Goal: Communication & Community: Connect with others

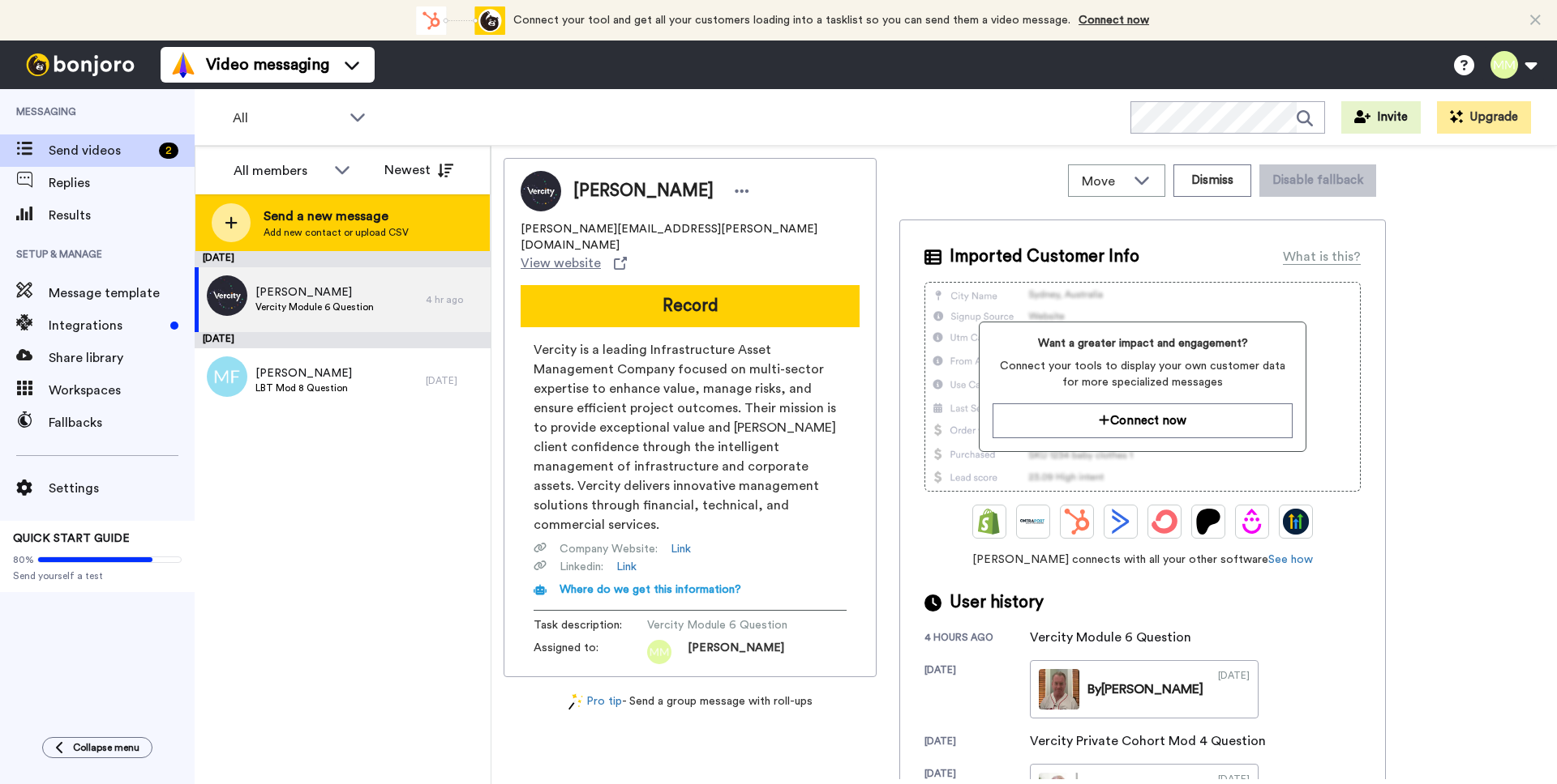
click at [237, 213] on div at bounding box center [231, 223] width 39 height 39
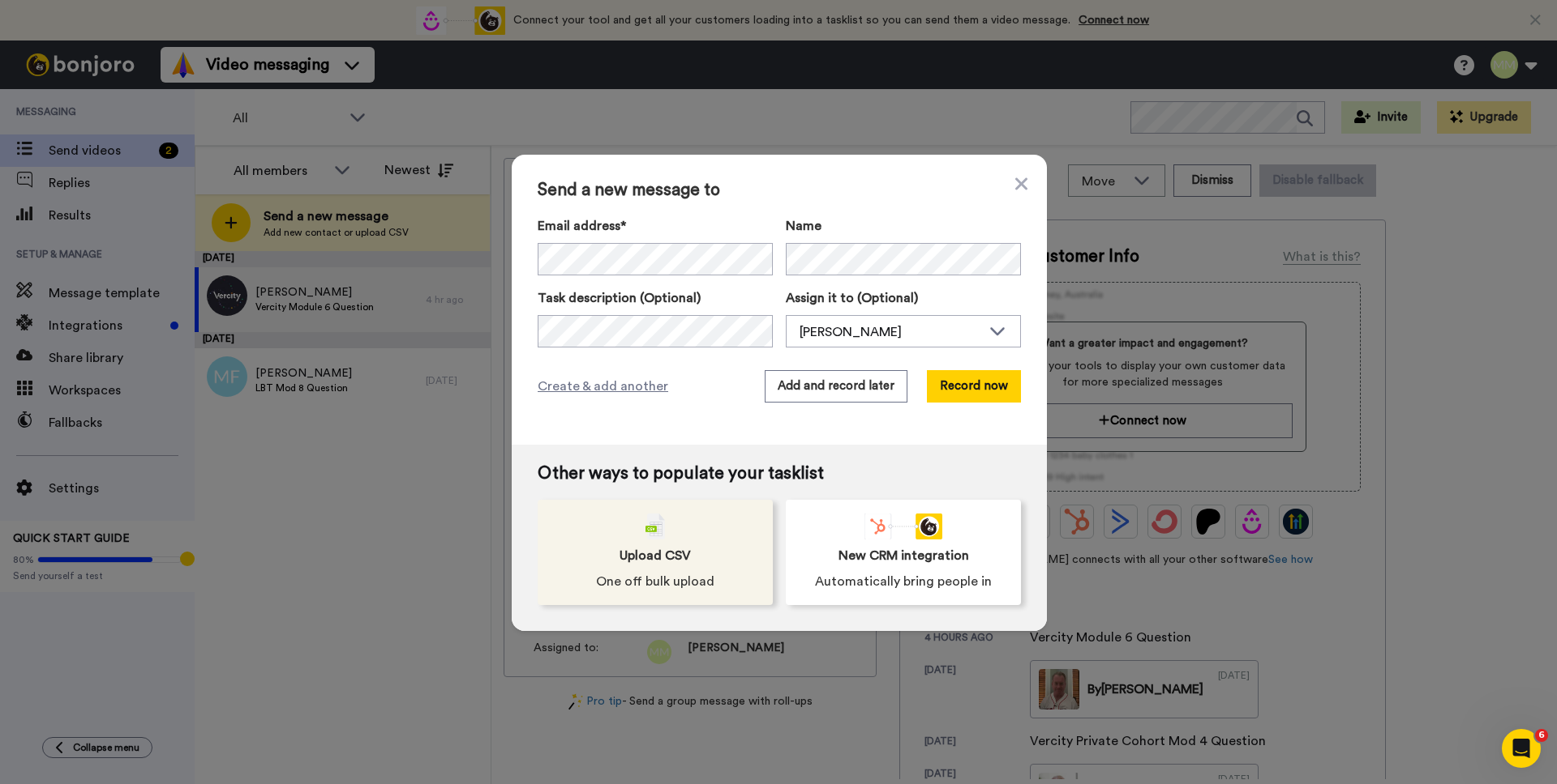
click at [639, 546] on span "Upload CSV" at bounding box center [654, 555] width 71 height 19
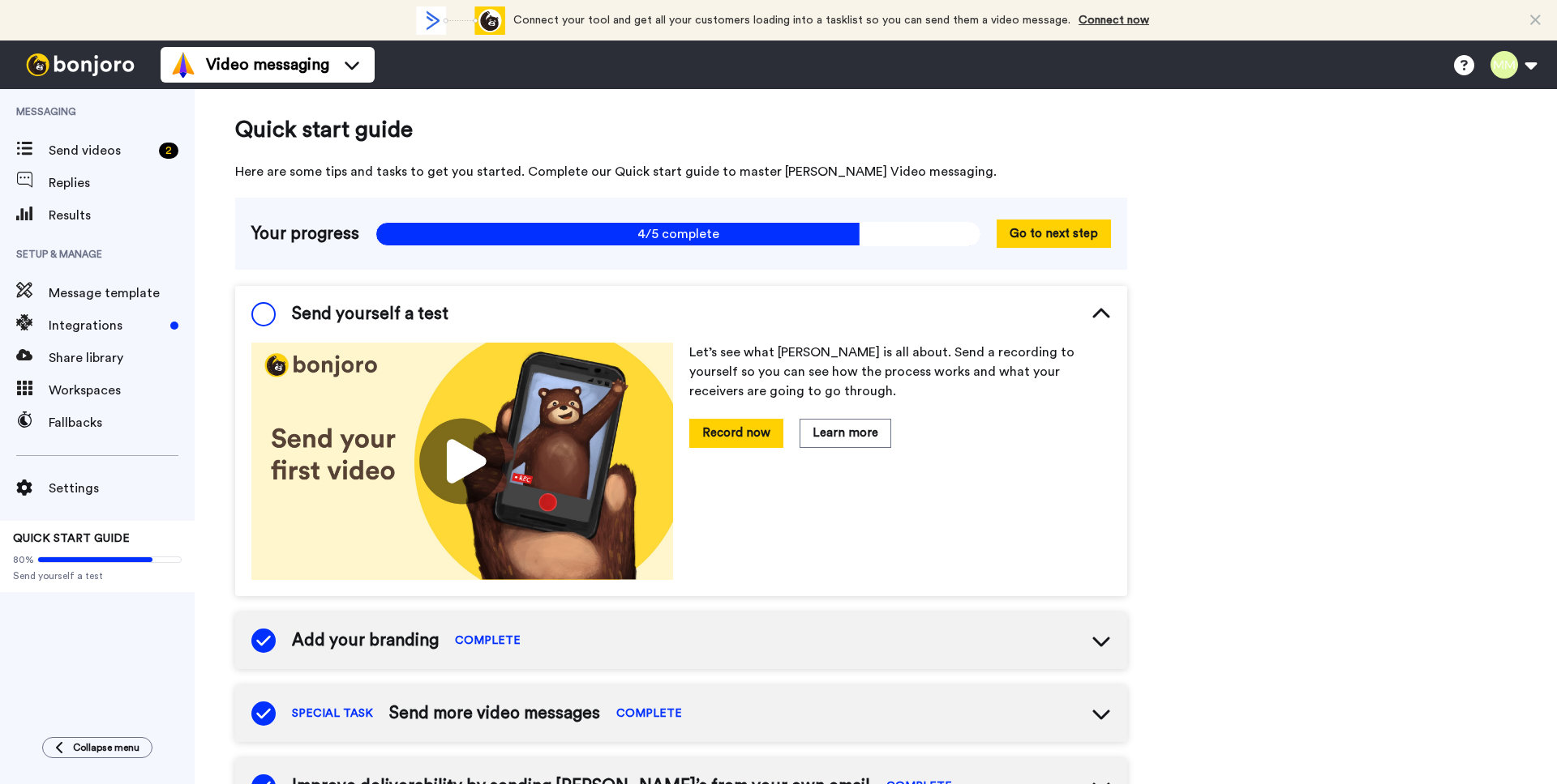
scroll to position [5, 0]
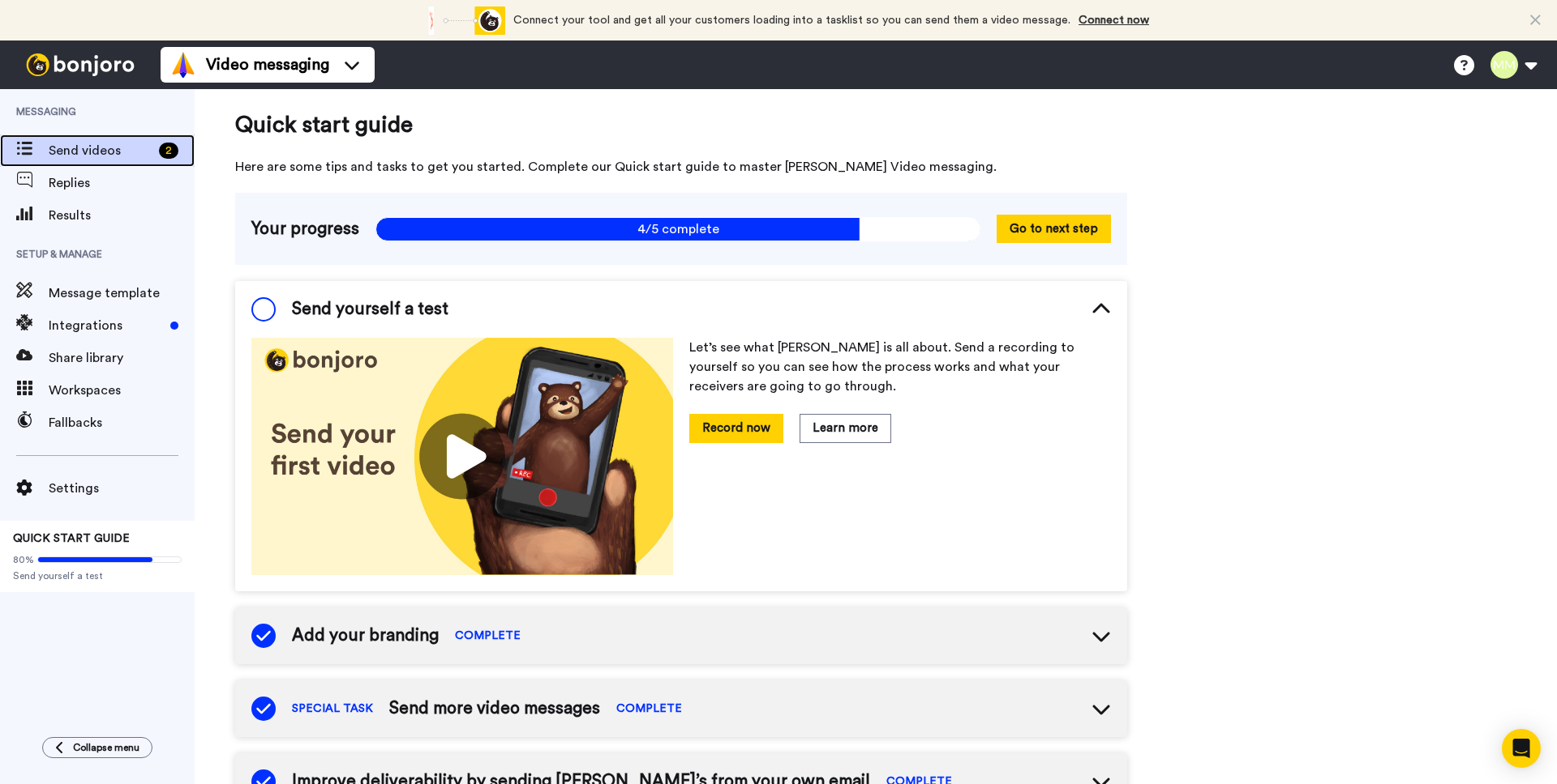
click at [116, 147] on span "Send videos" at bounding box center [101, 150] width 104 height 19
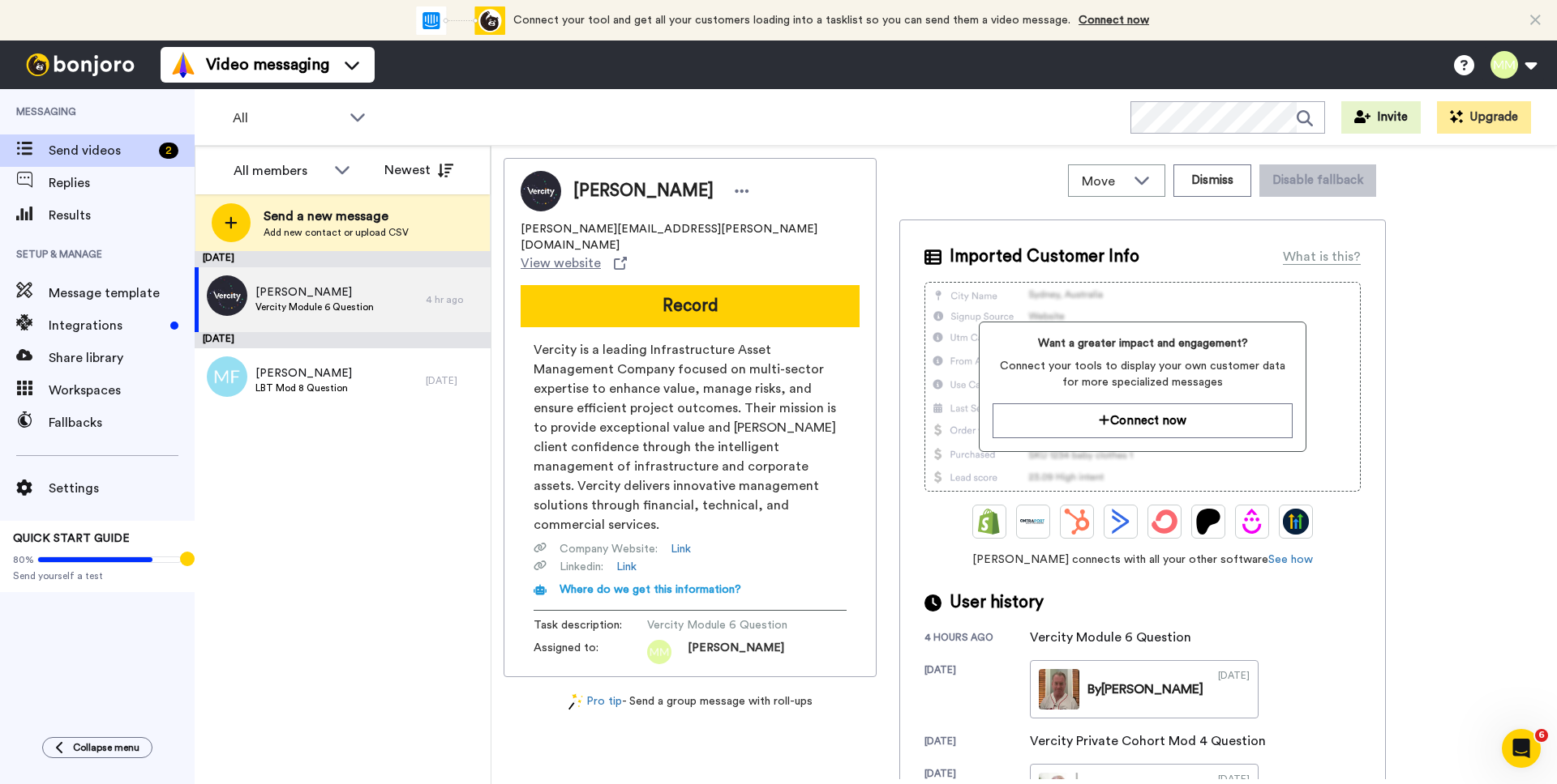
drag, startPoint x: 1454, startPoint y: 215, endPoint x: 1434, endPoint y: 208, distance: 21.2
click at [1454, 215] on div "Stephen Lewis stephen.lewis@vercitygroup.com View website Record Vercity is a l…" at bounding box center [1023, 469] width 1041 height 621
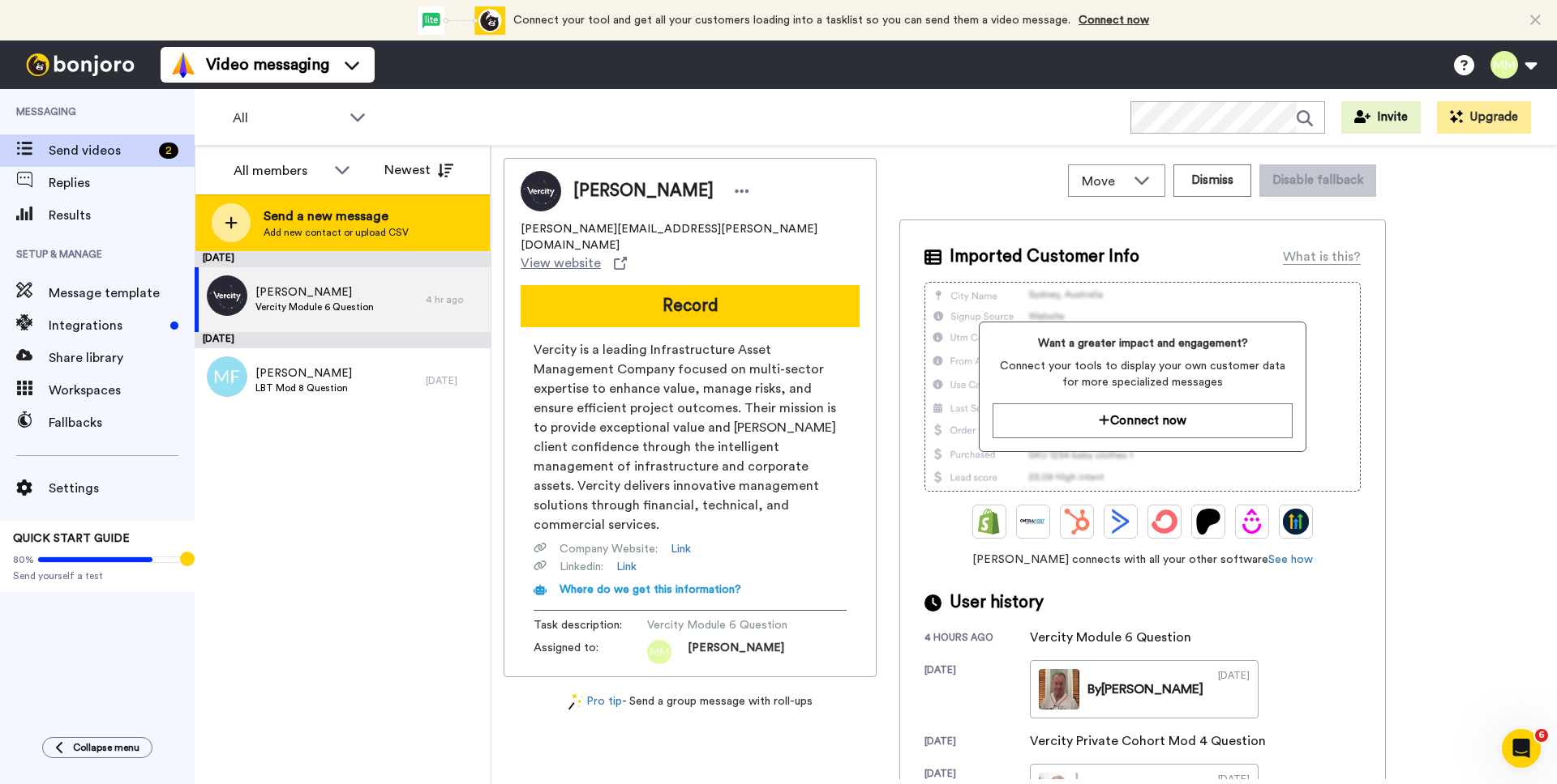
click at [237, 223] on div at bounding box center [231, 223] width 39 height 39
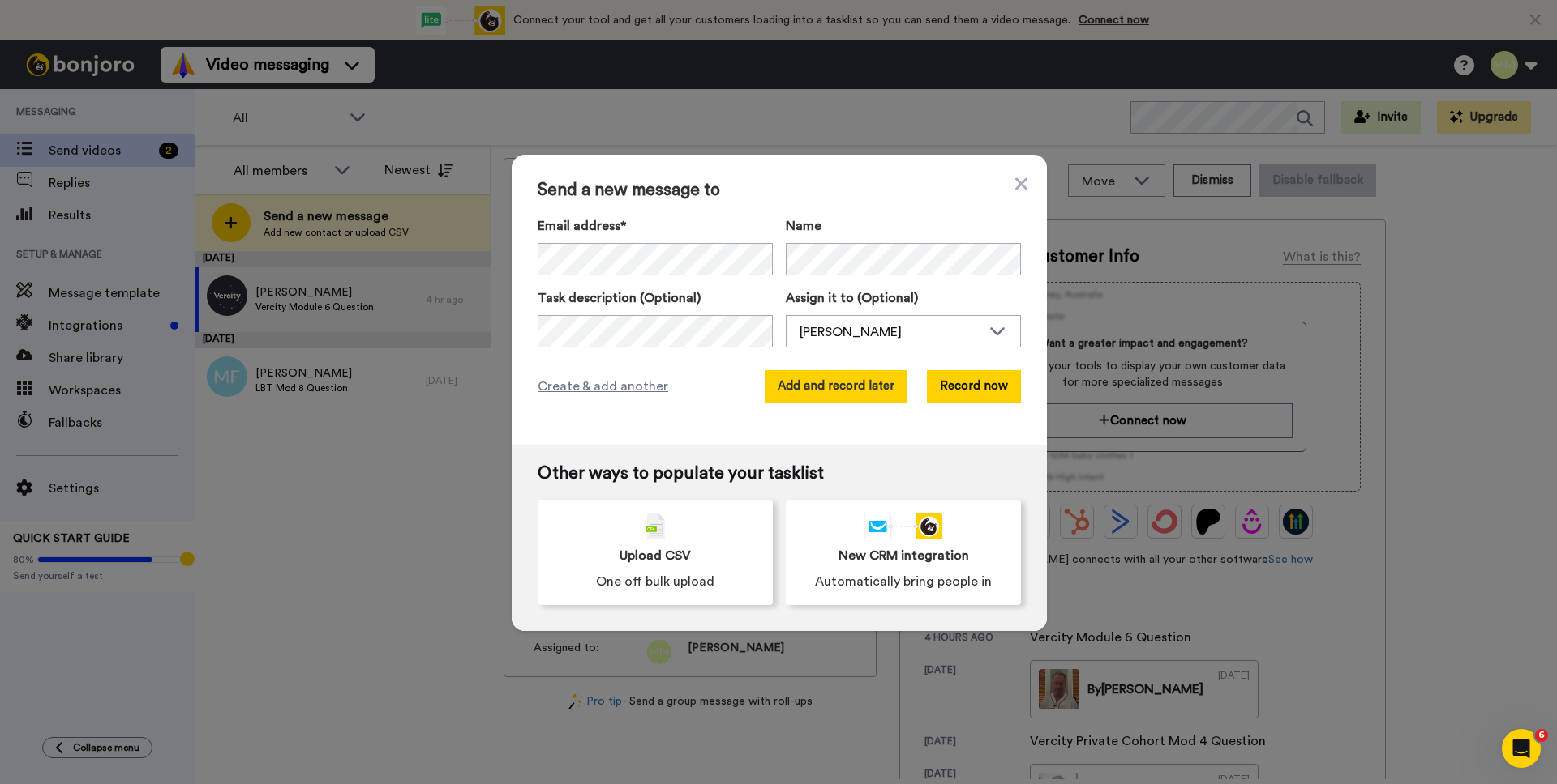
click at [851, 391] on button "Add and record later" at bounding box center [835, 387] width 143 height 33
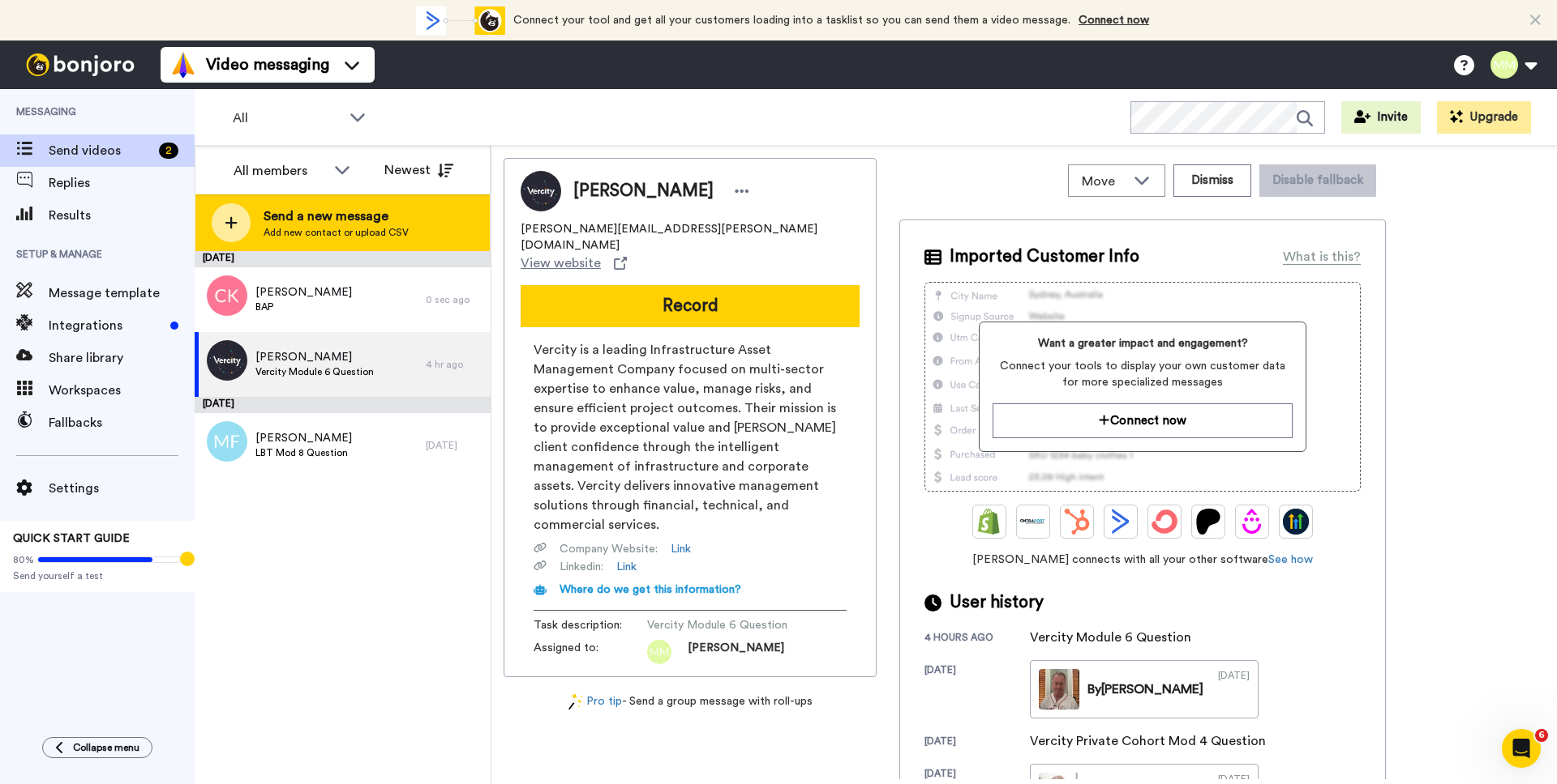
click at [275, 220] on span "Send a new message" at bounding box center [336, 215] width 145 height 19
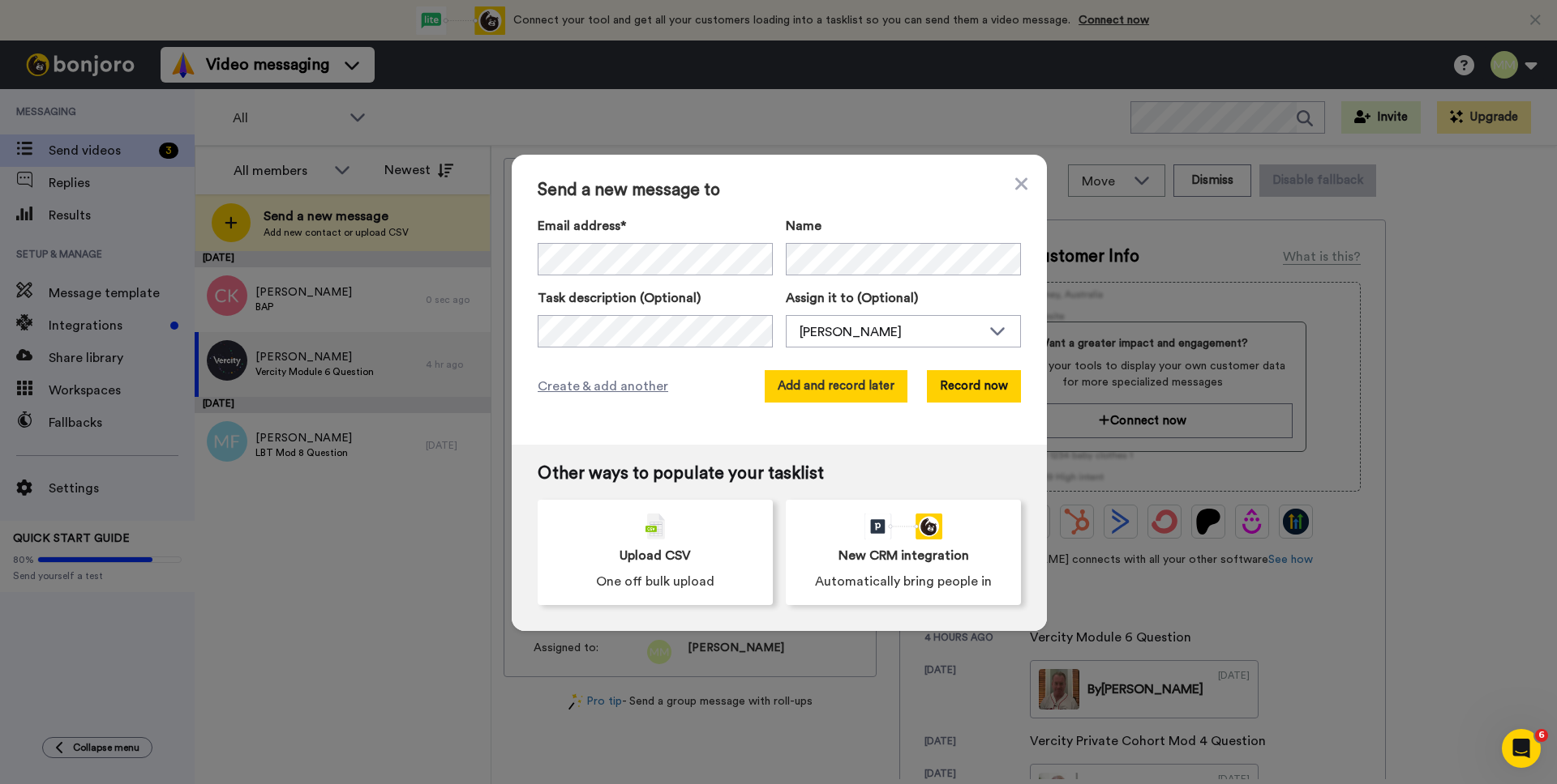
click at [853, 391] on button "Add and record later" at bounding box center [835, 387] width 143 height 33
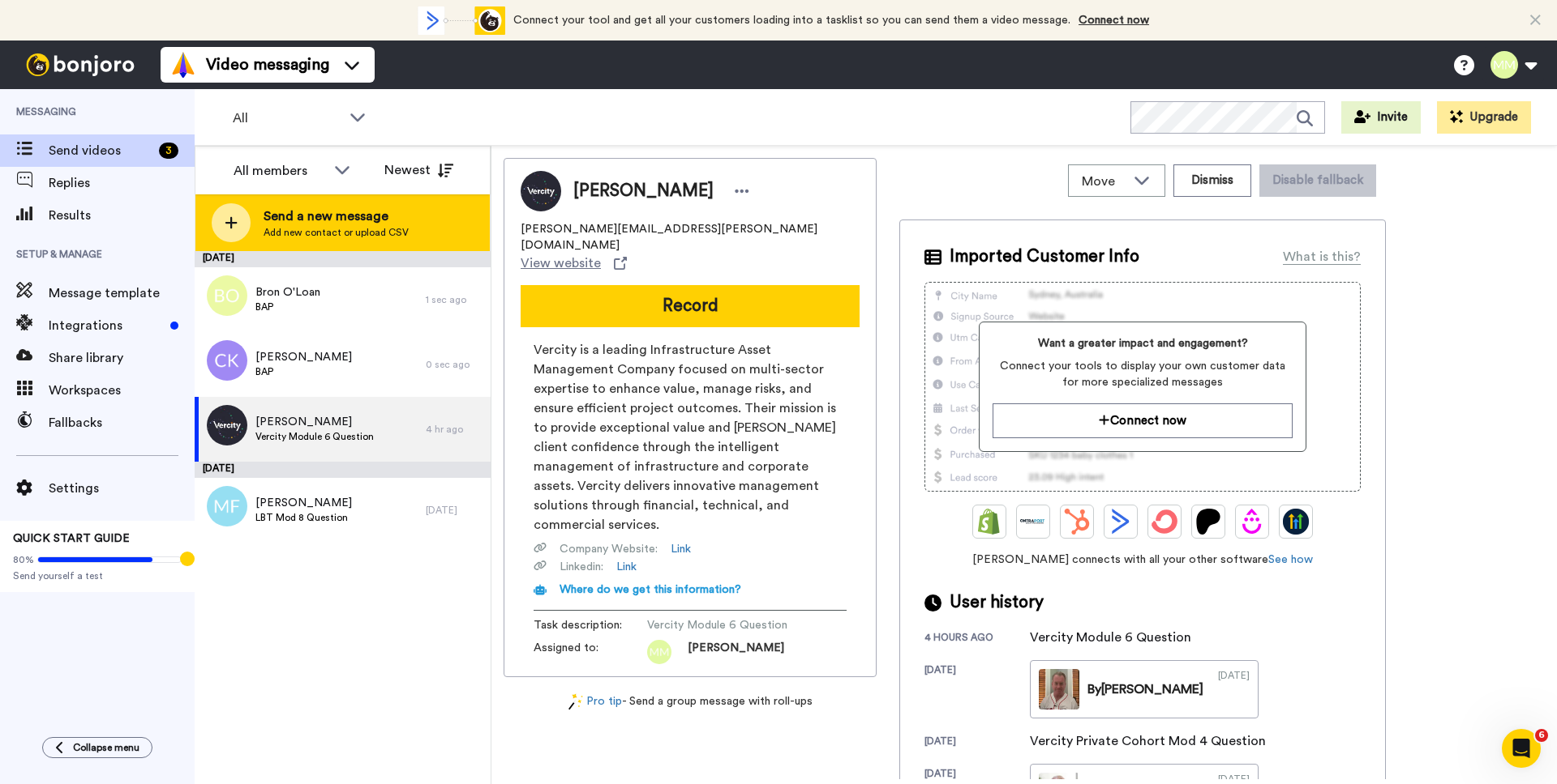
click at [228, 233] on div at bounding box center [231, 223] width 39 height 39
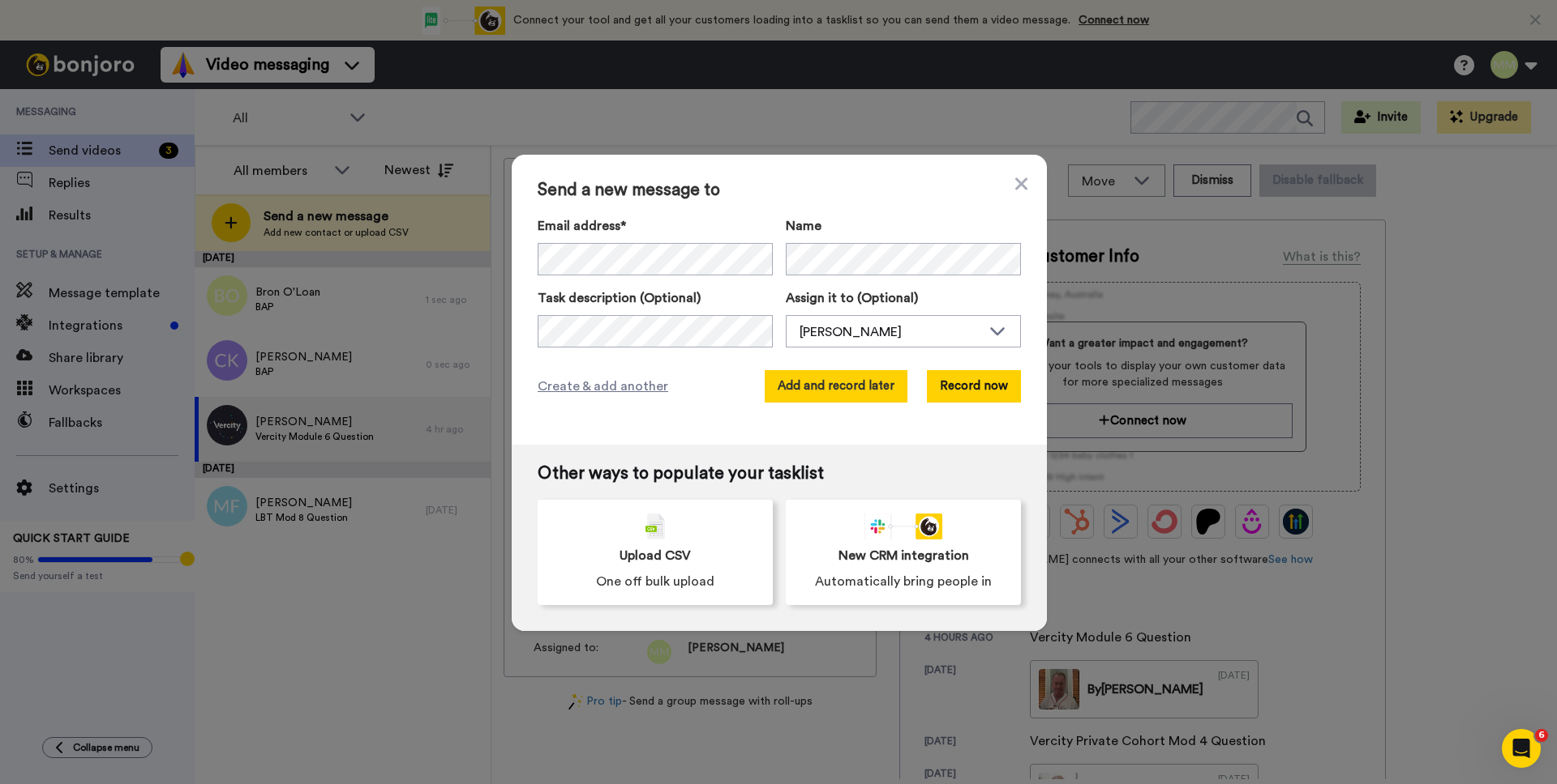
click at [819, 372] on button "Add and record later" at bounding box center [835, 387] width 143 height 33
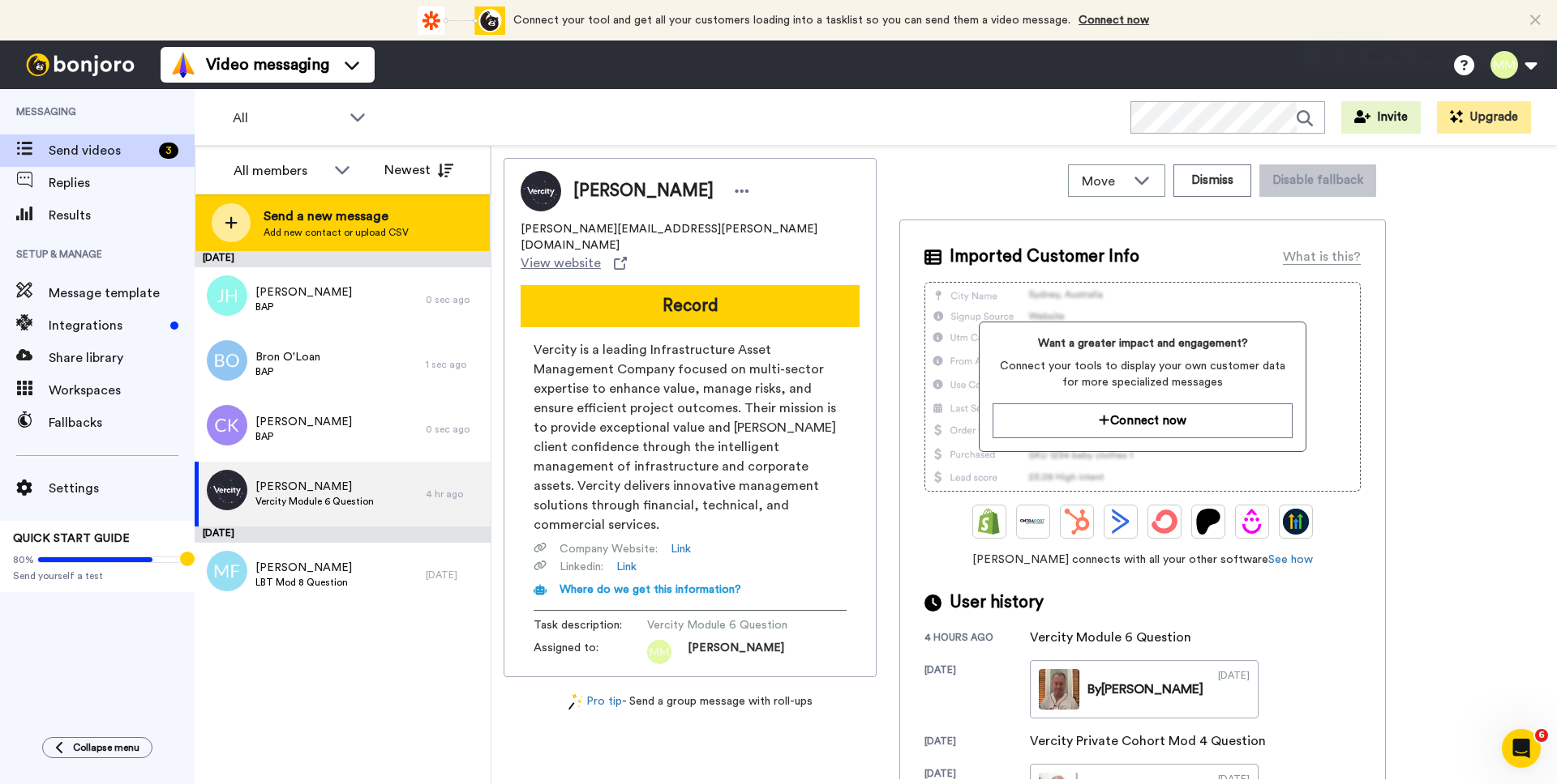
click at [318, 224] on span "Send a new message" at bounding box center [336, 215] width 145 height 19
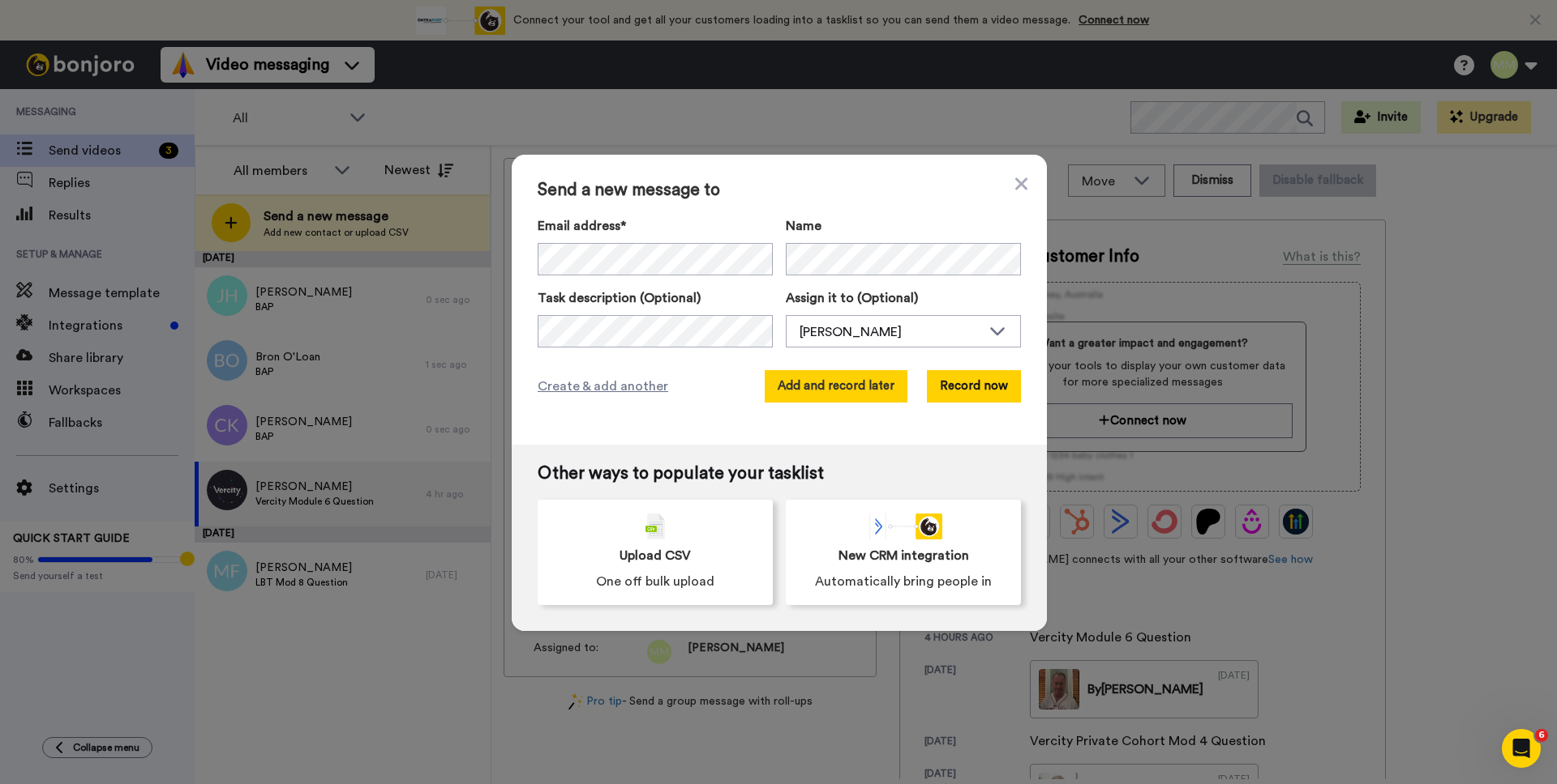
click at [805, 392] on button "Add and record later" at bounding box center [835, 387] width 143 height 33
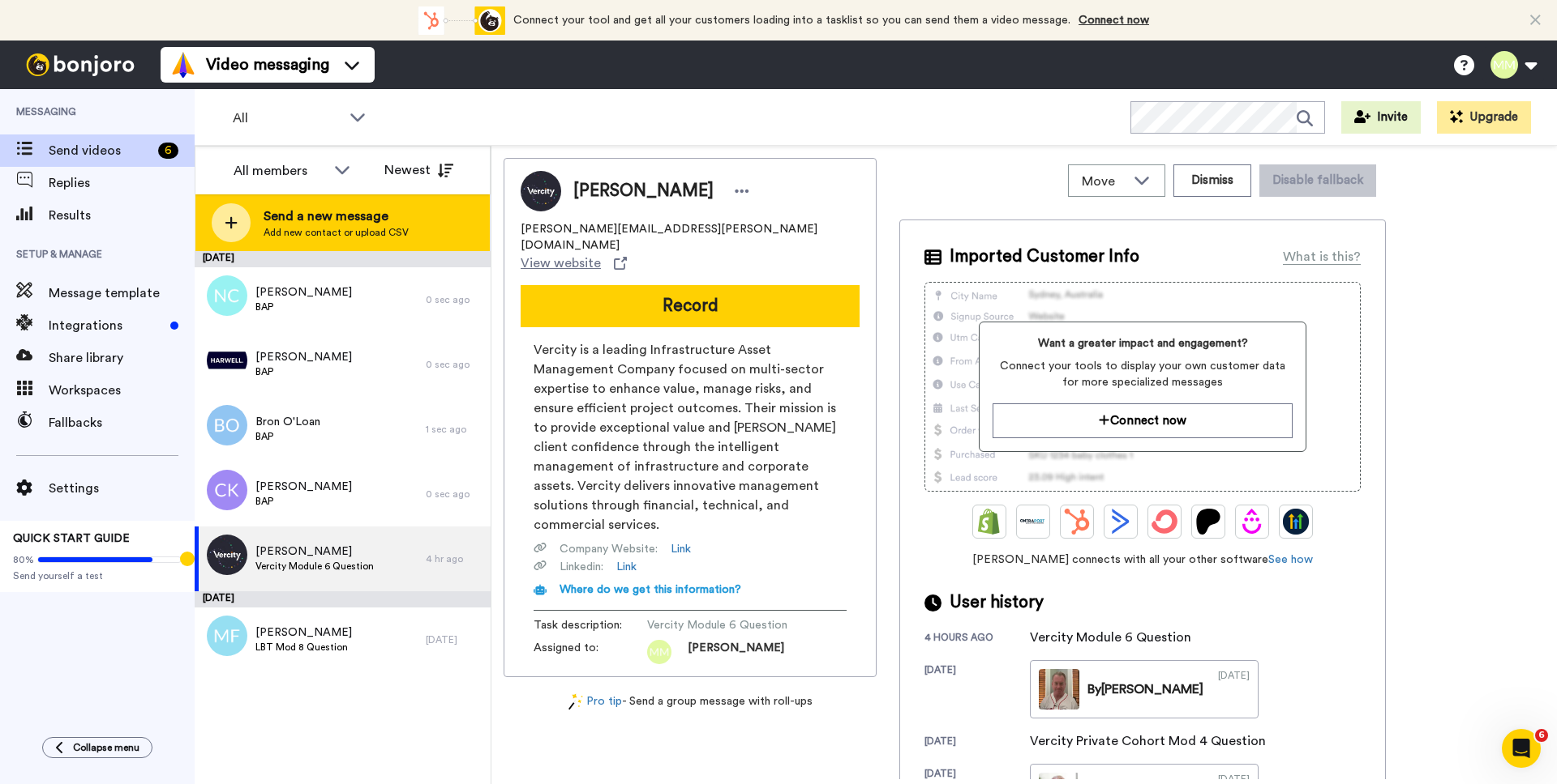
click at [265, 226] on span "Add new contact or upload CSV" at bounding box center [336, 233] width 145 height 13
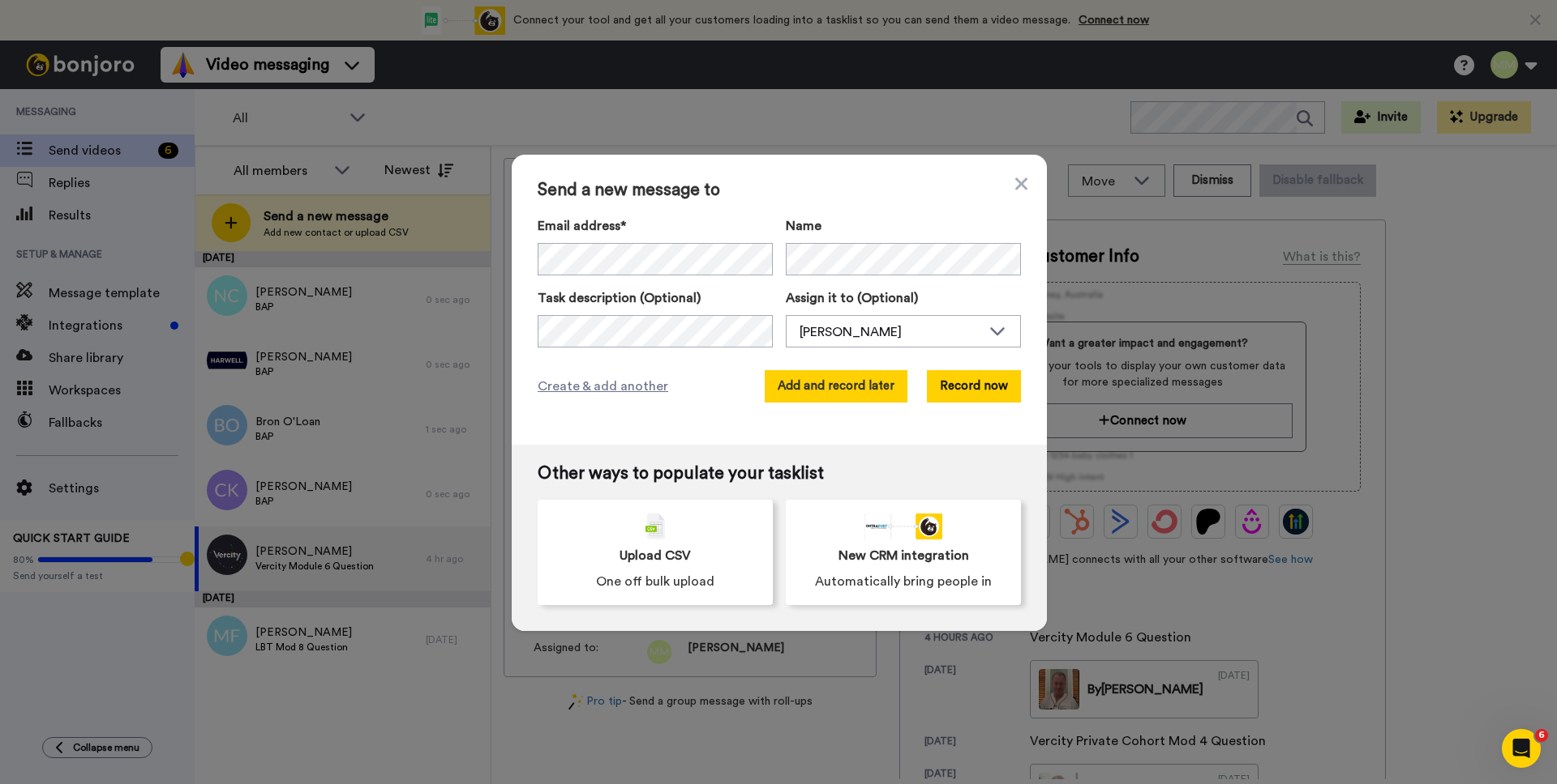
click at [849, 383] on button "Add and record later" at bounding box center [835, 387] width 143 height 33
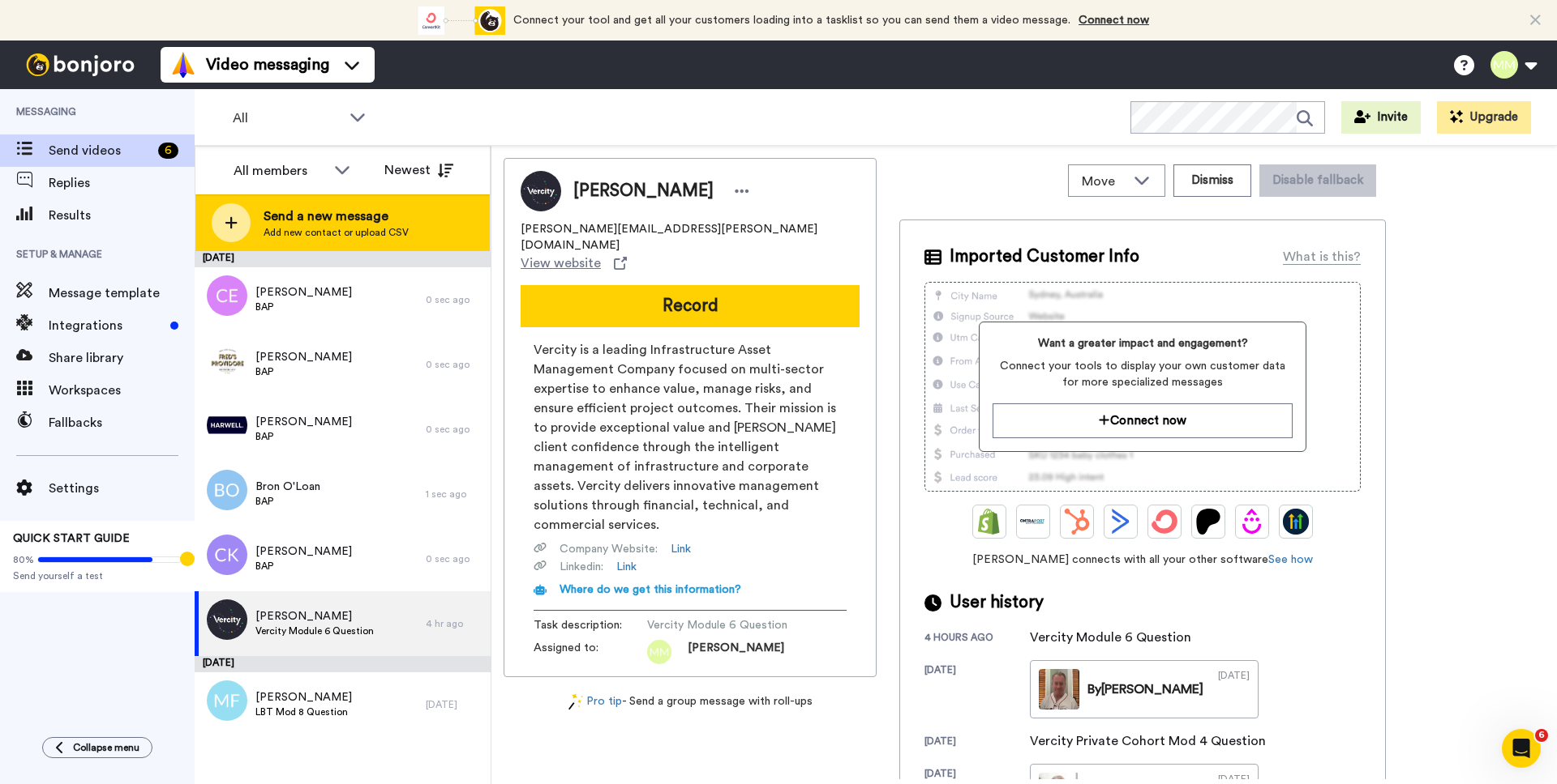
click at [261, 226] on div "Send a new message Add new contact or upload CSV" at bounding box center [343, 223] width 294 height 56
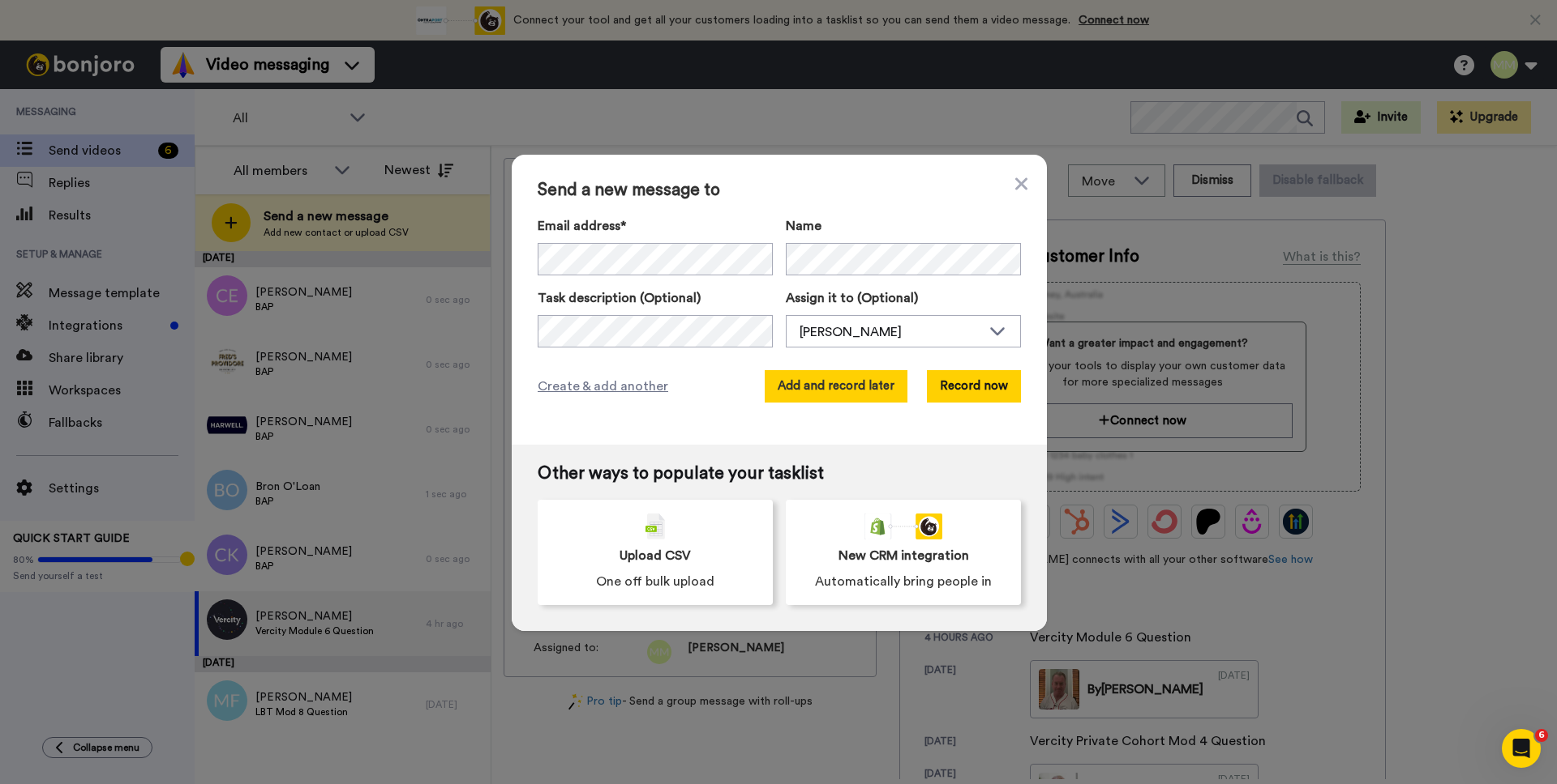
click at [837, 390] on button "Add and record later" at bounding box center [835, 387] width 143 height 33
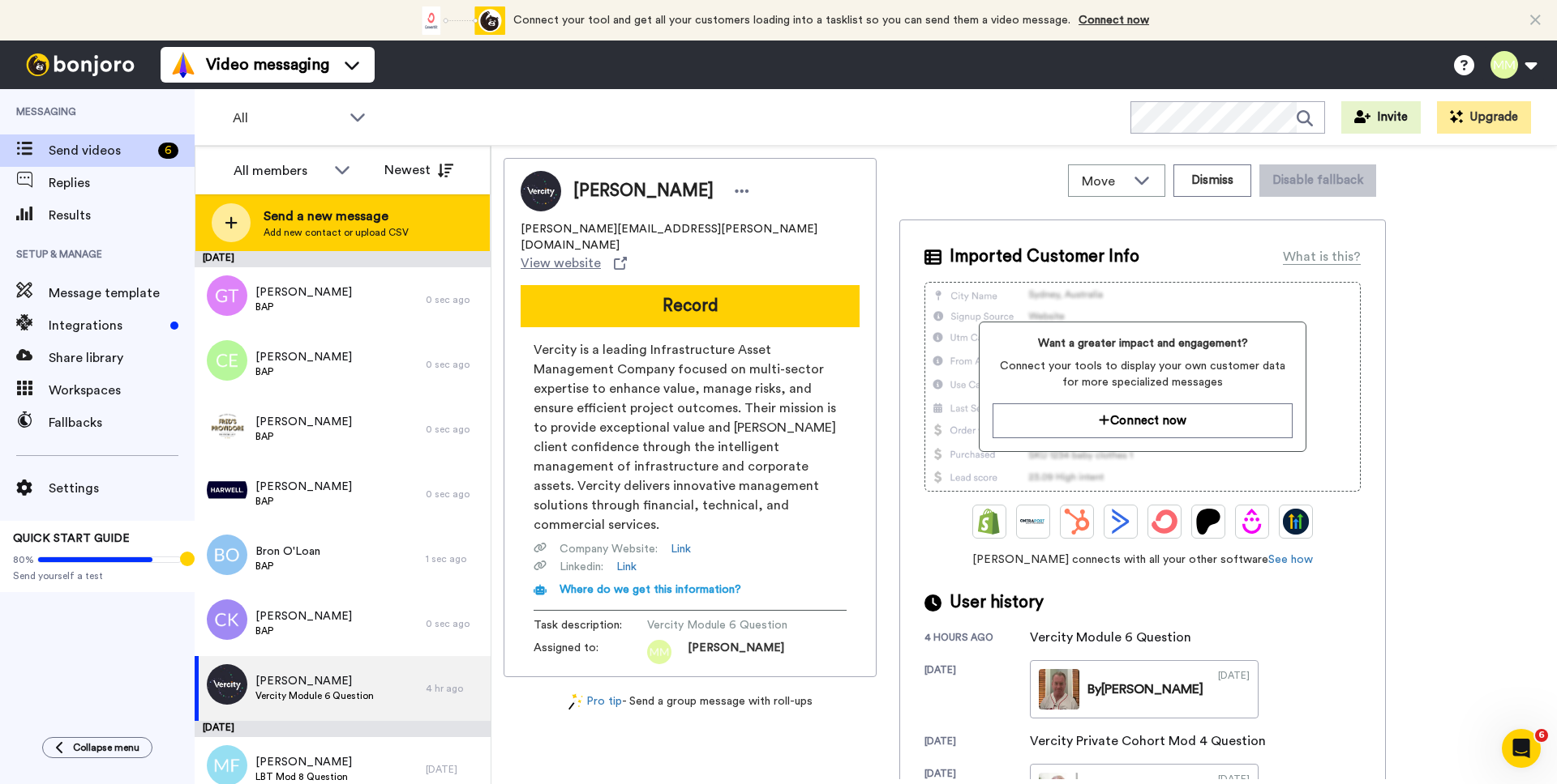
click at [253, 222] on div "Send a new message Add new contact or upload CSV" at bounding box center [343, 223] width 294 height 56
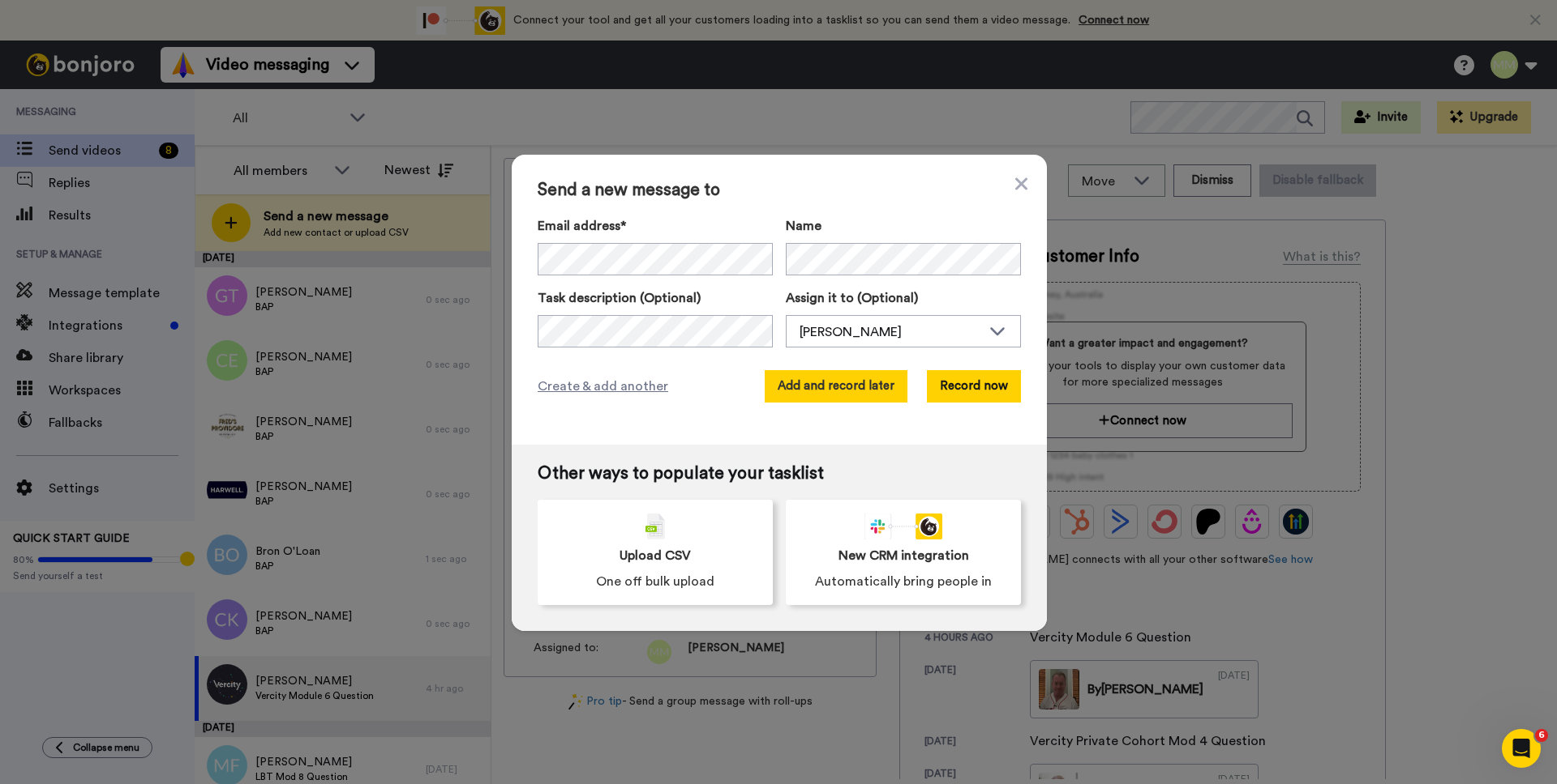
click at [802, 379] on button "Add and record later" at bounding box center [835, 387] width 143 height 33
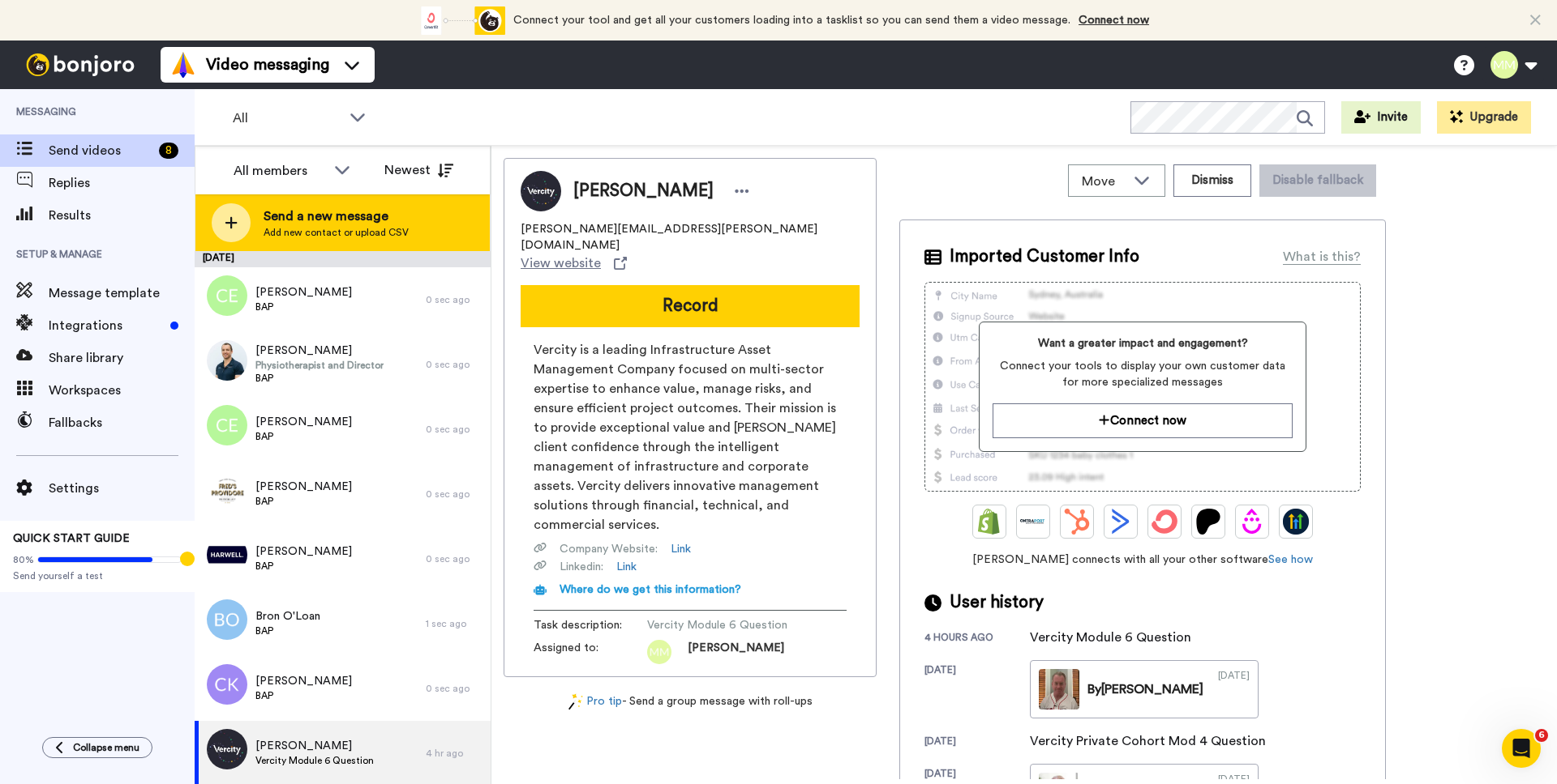
click at [233, 221] on icon at bounding box center [231, 223] width 13 height 15
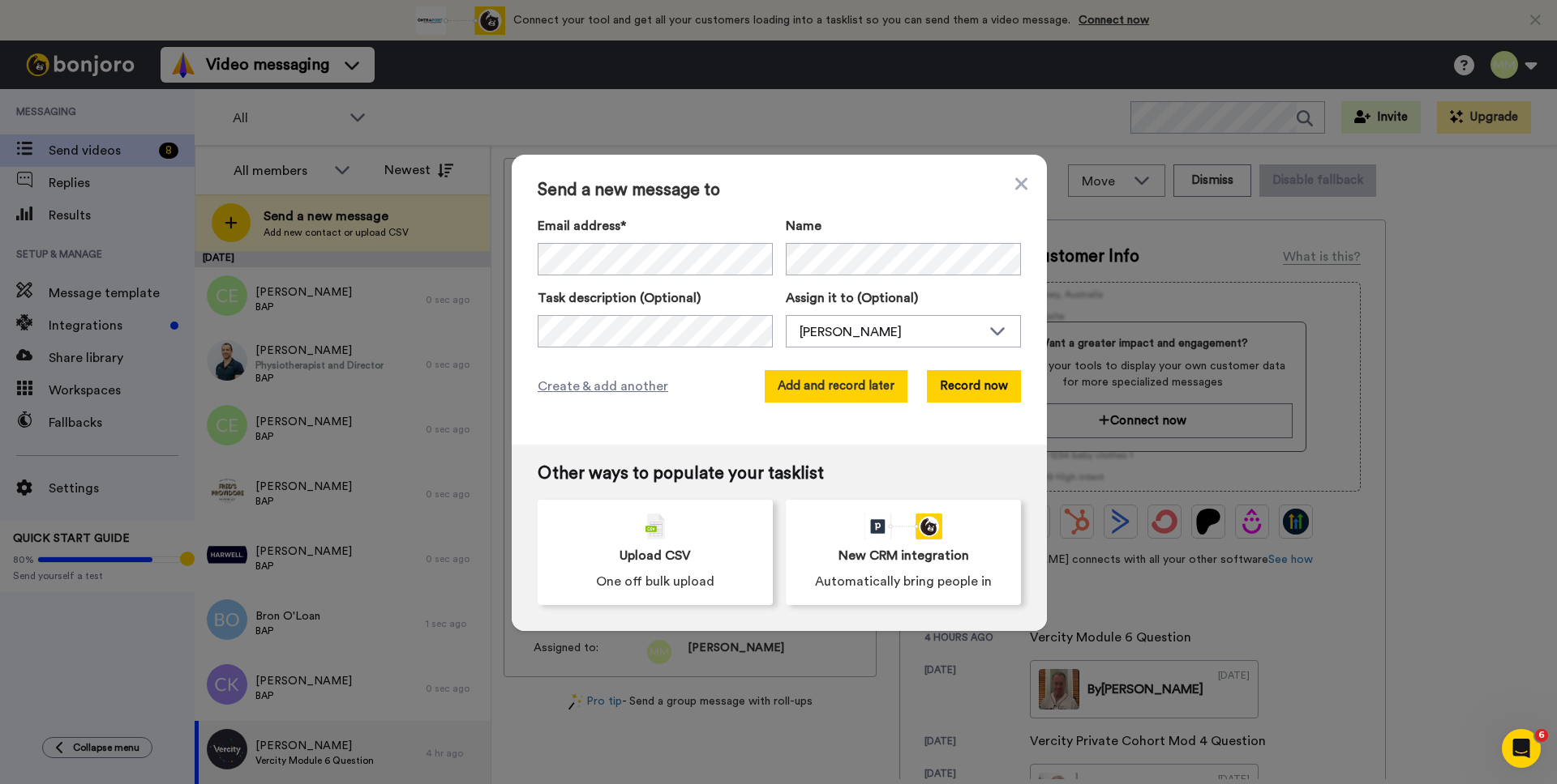
click at [824, 383] on button "Add and record later" at bounding box center [835, 387] width 143 height 33
